Goal: Book appointment/travel/reservation

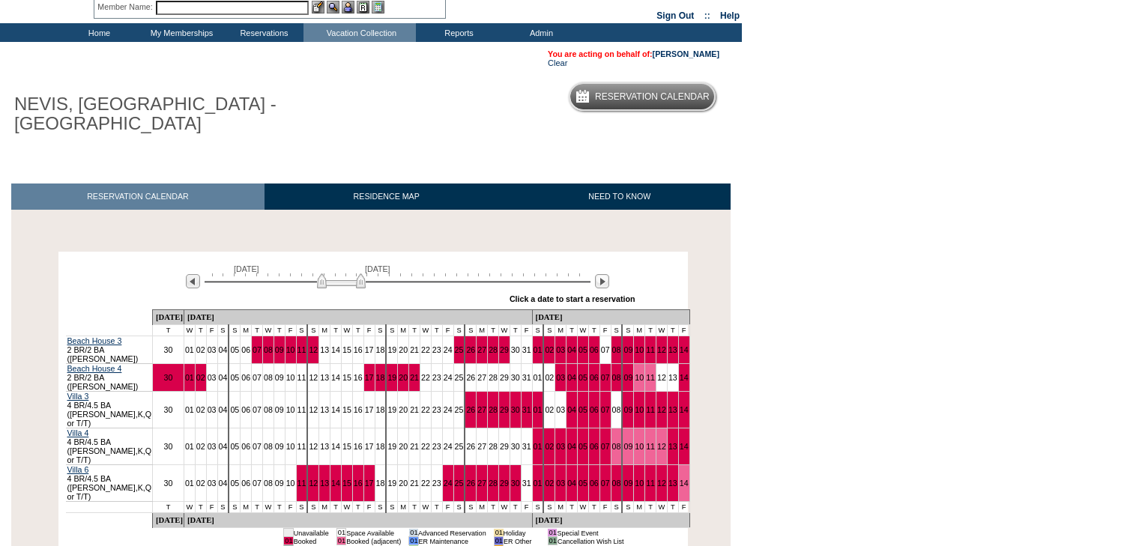
scroll to position [149, 0]
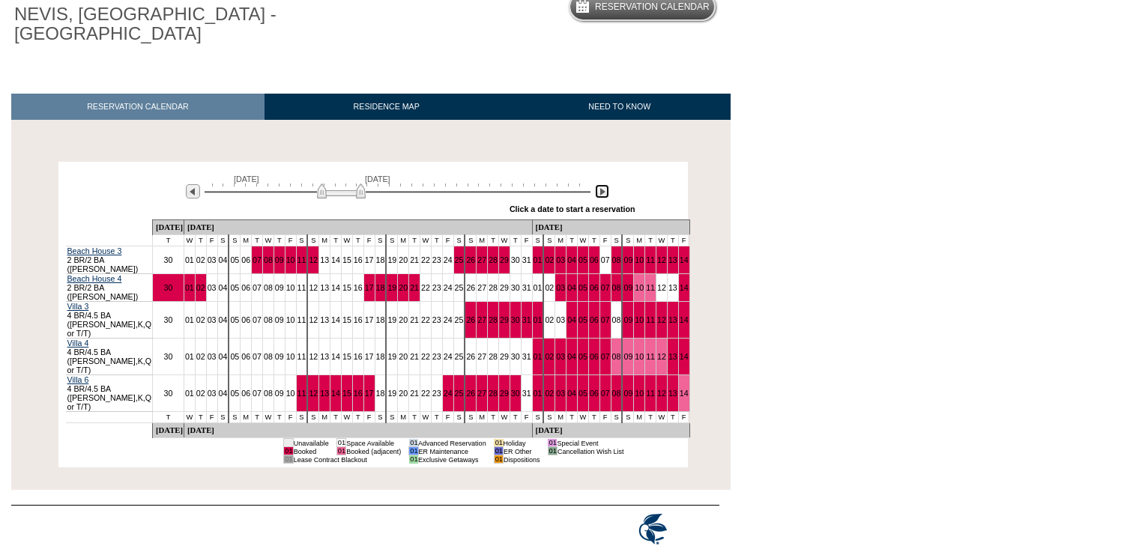
click at [605, 195] on img at bounding box center [602, 191] width 14 height 14
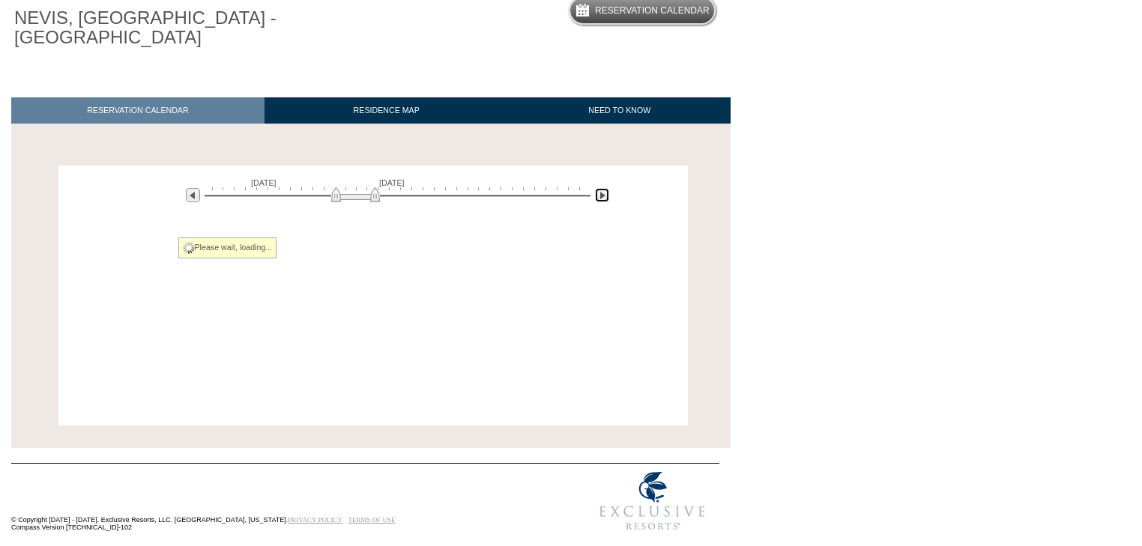
click at [605, 195] on img at bounding box center [602, 195] width 14 height 14
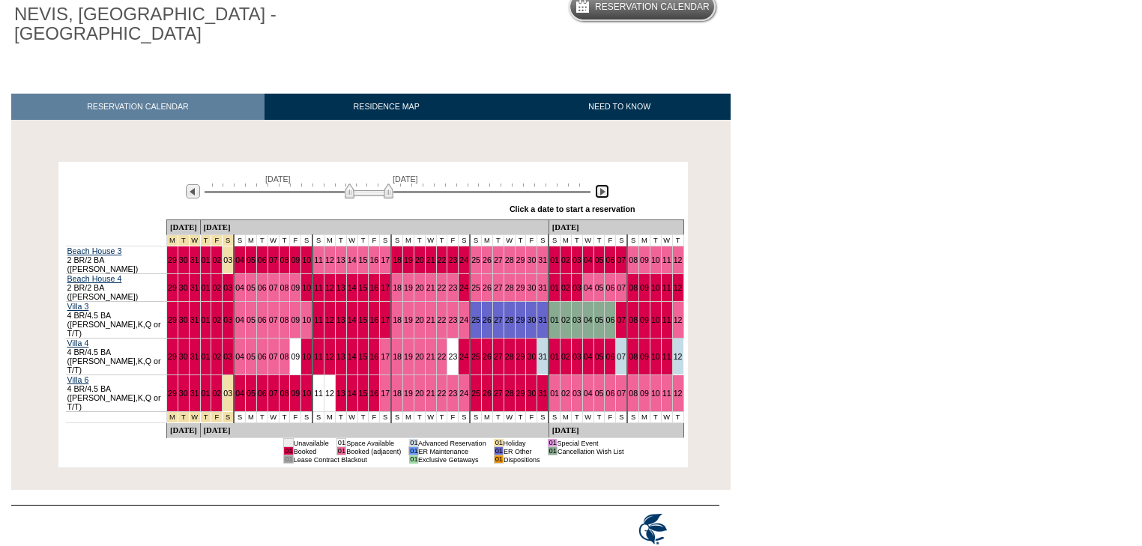
click at [604, 195] on img at bounding box center [602, 191] width 14 height 14
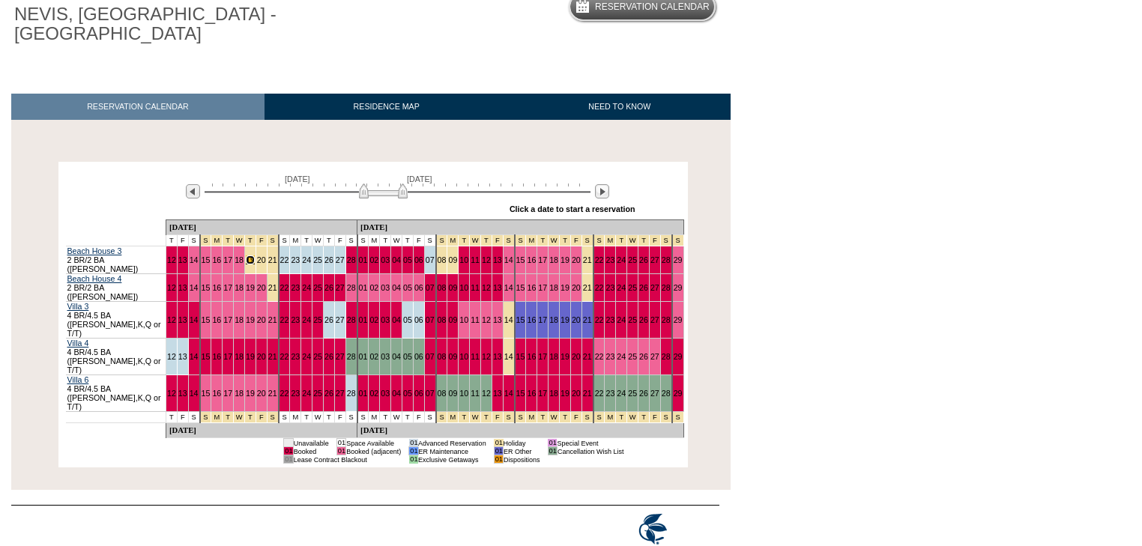
click at [249, 260] on link "19" at bounding box center [250, 259] width 9 height 9
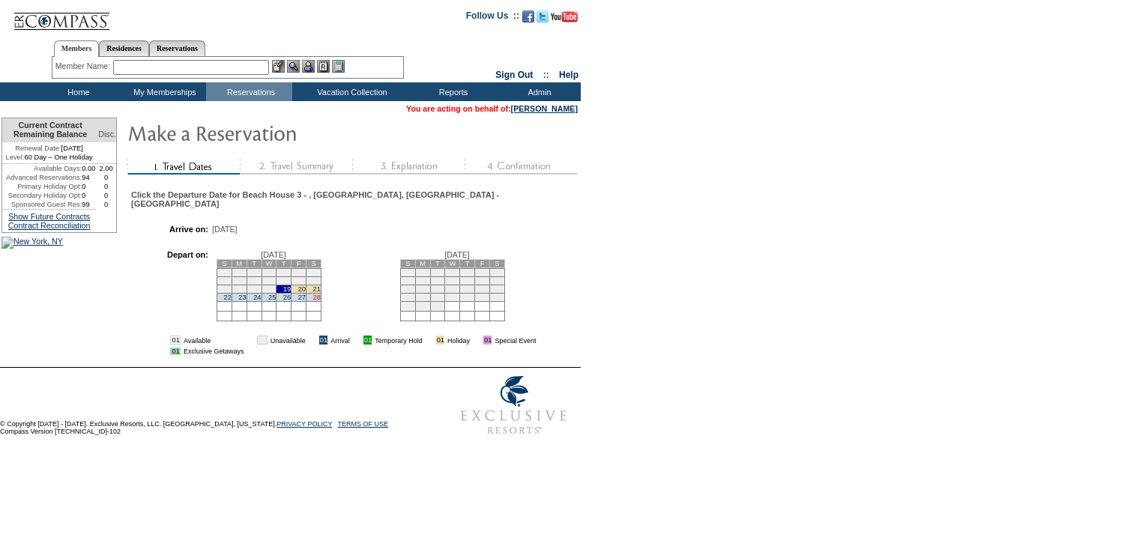
click at [321, 294] on link "28" at bounding box center [316, 297] width 7 height 7
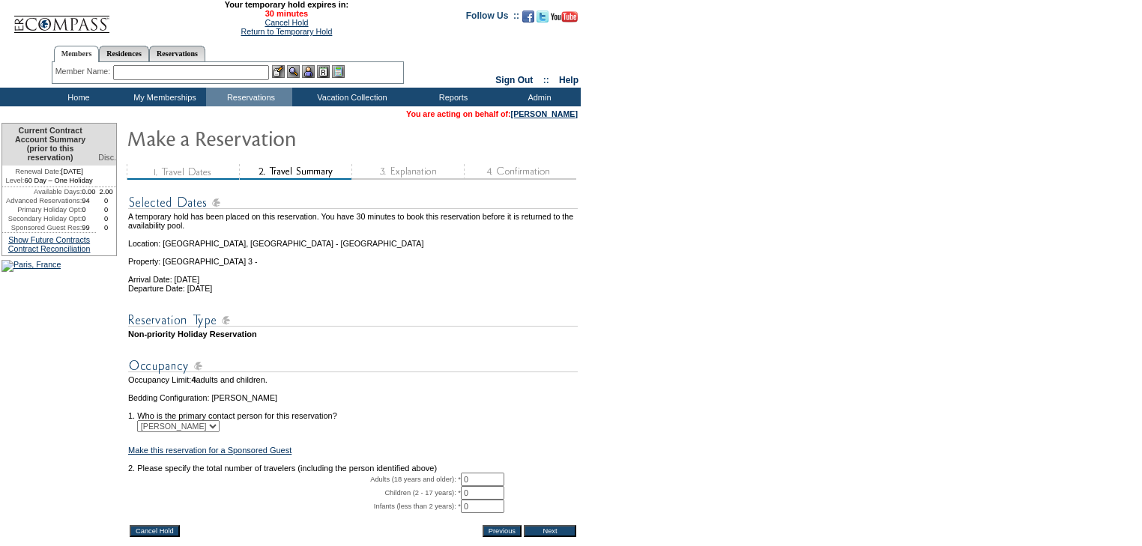
click at [474, 486] on input "0" at bounding box center [482, 479] width 43 height 13
type input "2"
click at [739, 430] on form "29:59 Your temporary hold expires in: 30 minutes Cancel Hold Return to Temporar…" at bounding box center [571, 312] width 1142 height 625
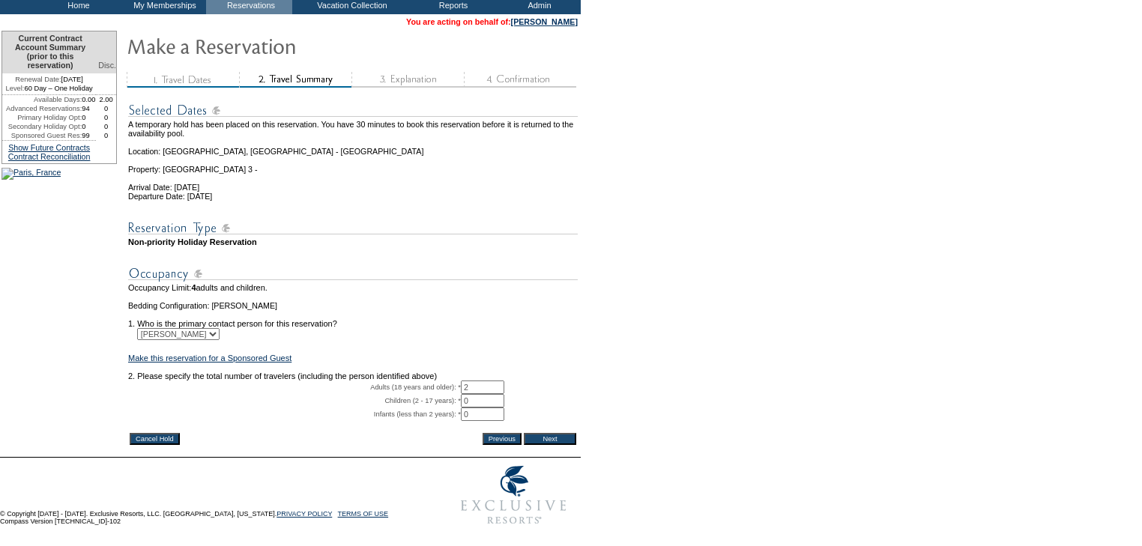
scroll to position [131, 0]
click at [550, 433] on input "Next" at bounding box center [550, 439] width 52 height 12
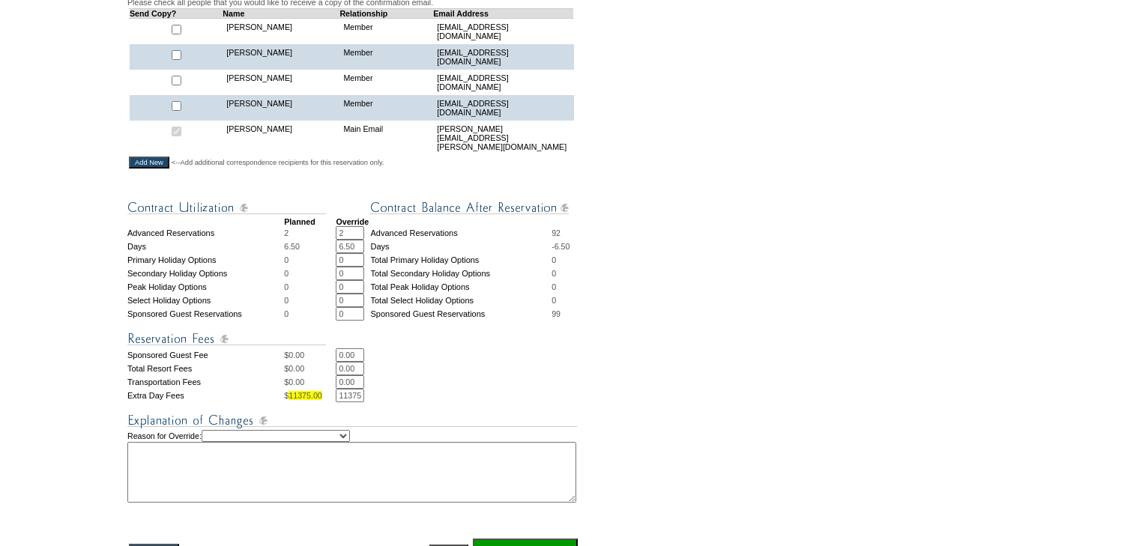
scroll to position [659, 0]
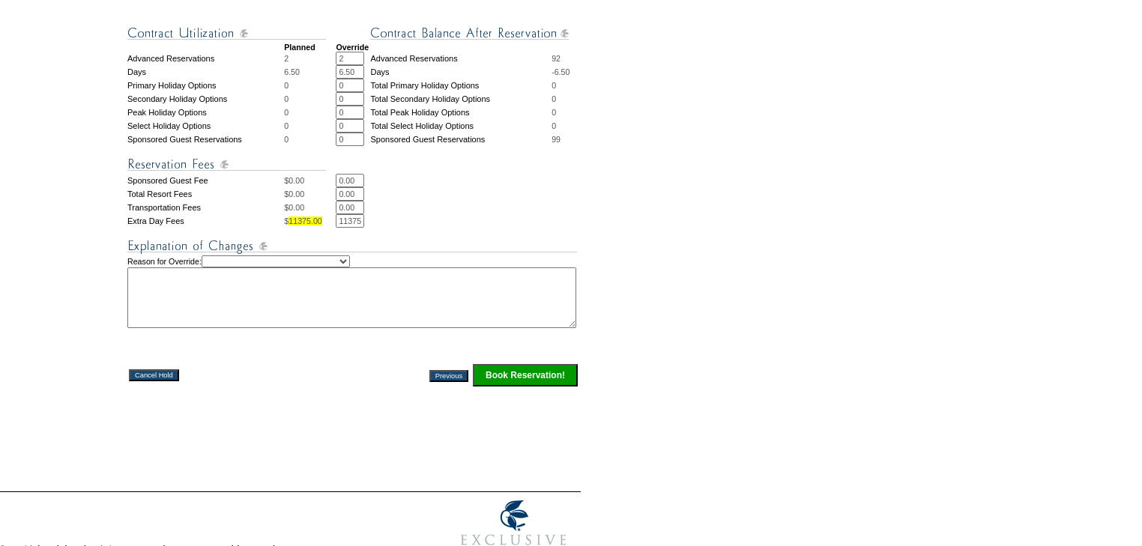
click at [350, 258] on select "Creating Continuous Stay Days Rebooked After Cancellation Editing Occupant Expe…" at bounding box center [276, 261] width 148 height 12
select select "1044"
click at [217, 255] on select "Creating Continuous Stay Days Rebooked After Cancellation Editing Occupant Expe…" at bounding box center [276, 261] width 148 height 12
click at [357, 282] on textarea at bounding box center [351, 297] width 449 height 61
type textarea "kns"
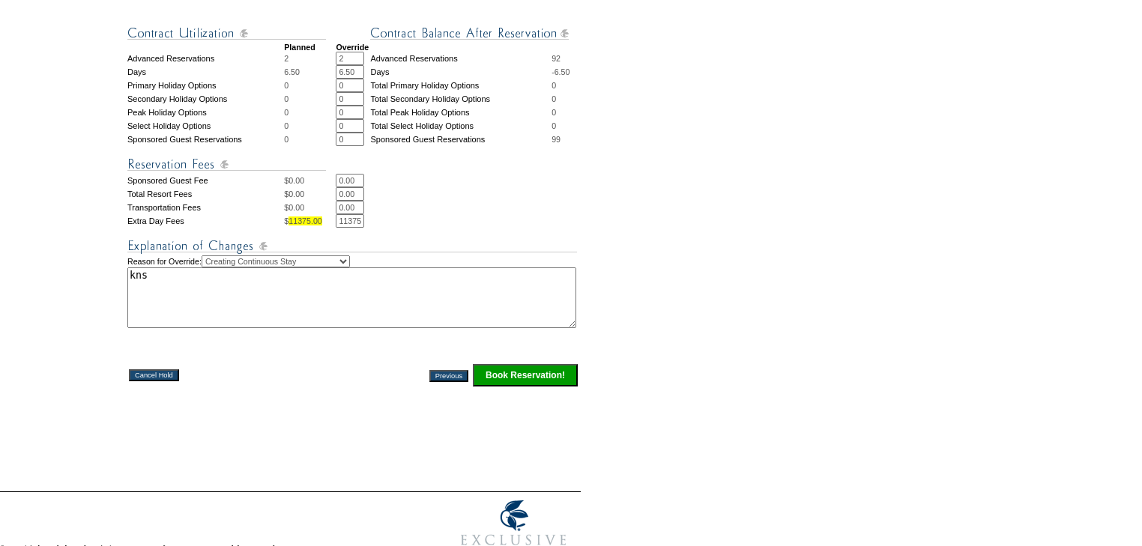
click at [510, 372] on input "Book Reservation!" at bounding box center [525, 375] width 105 height 22
